Goal: Transaction & Acquisition: Download file/media

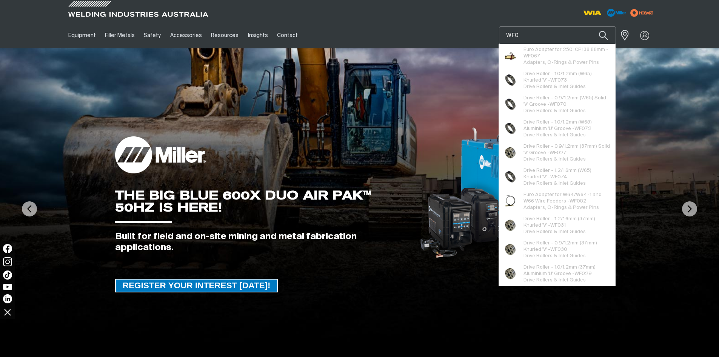
click at [668, 106] on img at bounding box center [359, 208] width 719 height 321
type input "WF0"
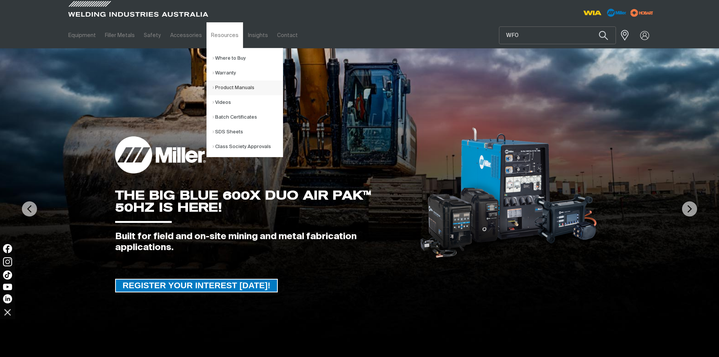
click at [225, 86] on link "Product Manuals" at bounding box center [248, 87] width 70 height 15
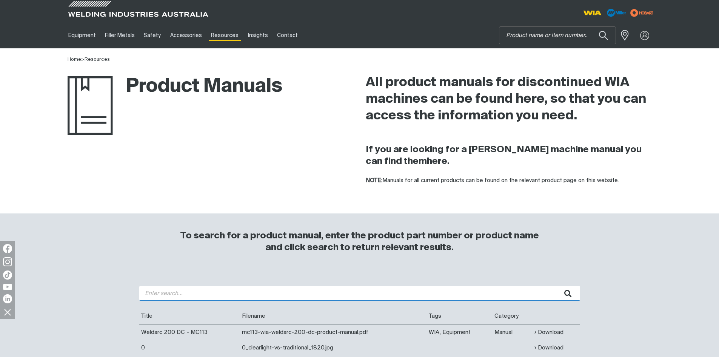
click at [290, 297] on input "search" at bounding box center [359, 293] width 441 height 15
type input "Weldmatic 190"
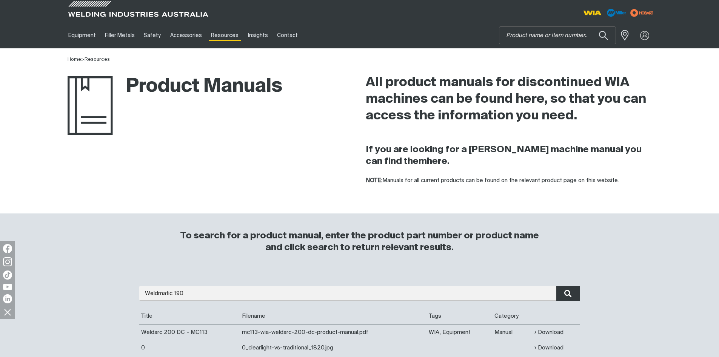
click at [564, 293] on button "submit" at bounding box center [568, 293] width 24 height 15
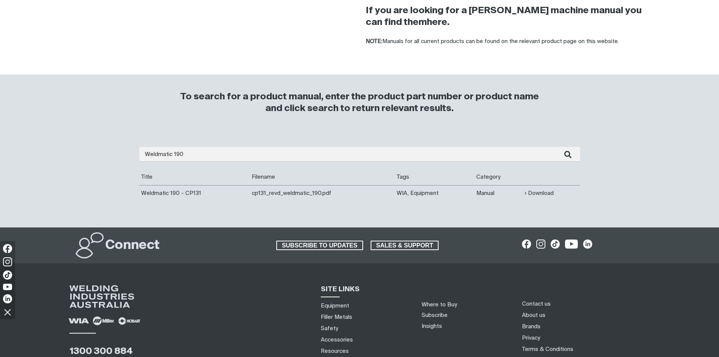
scroll to position [151, 0]
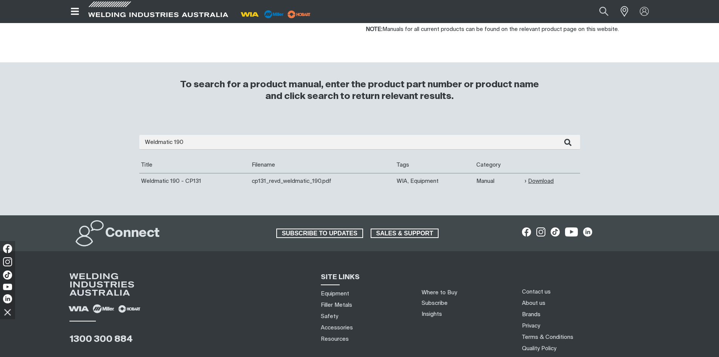
click at [533, 179] on link "Download" at bounding box center [539, 181] width 29 height 9
